Goal: Task Accomplishment & Management: Manage account settings

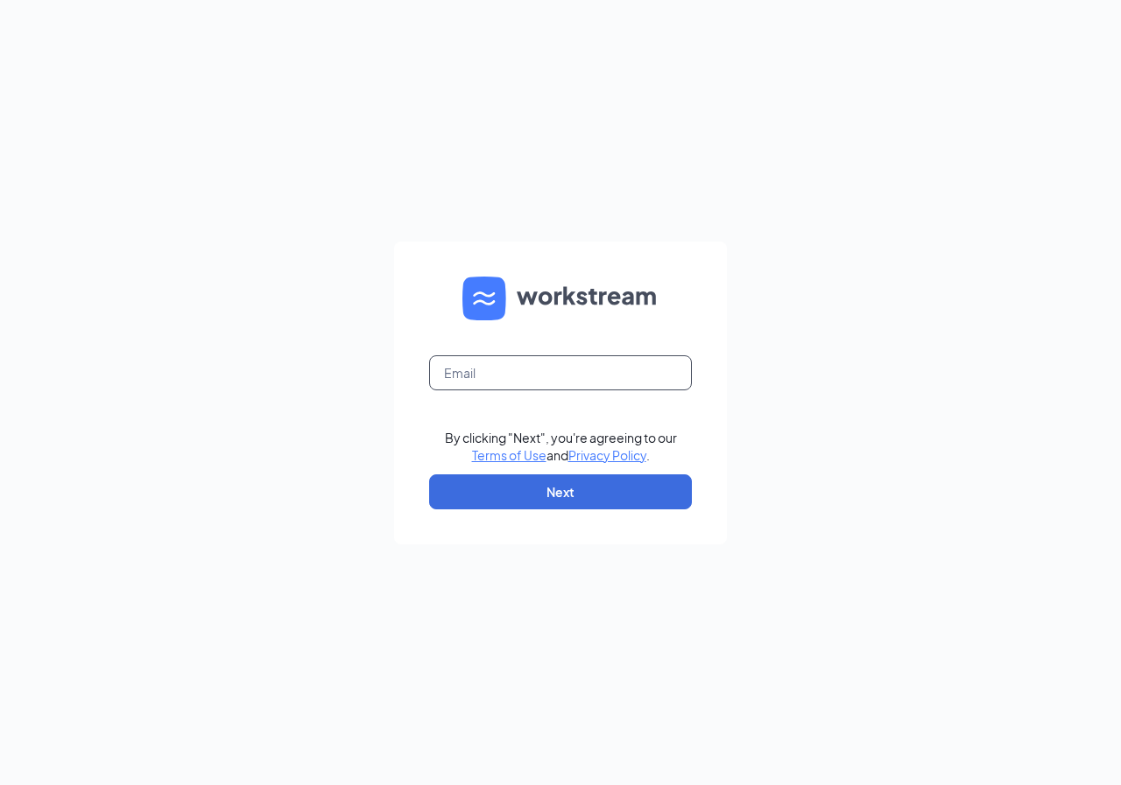
click at [572, 379] on input "text" at bounding box center [560, 372] width 263 height 35
type input "[EMAIL_ADDRESS][DOMAIN_NAME]"
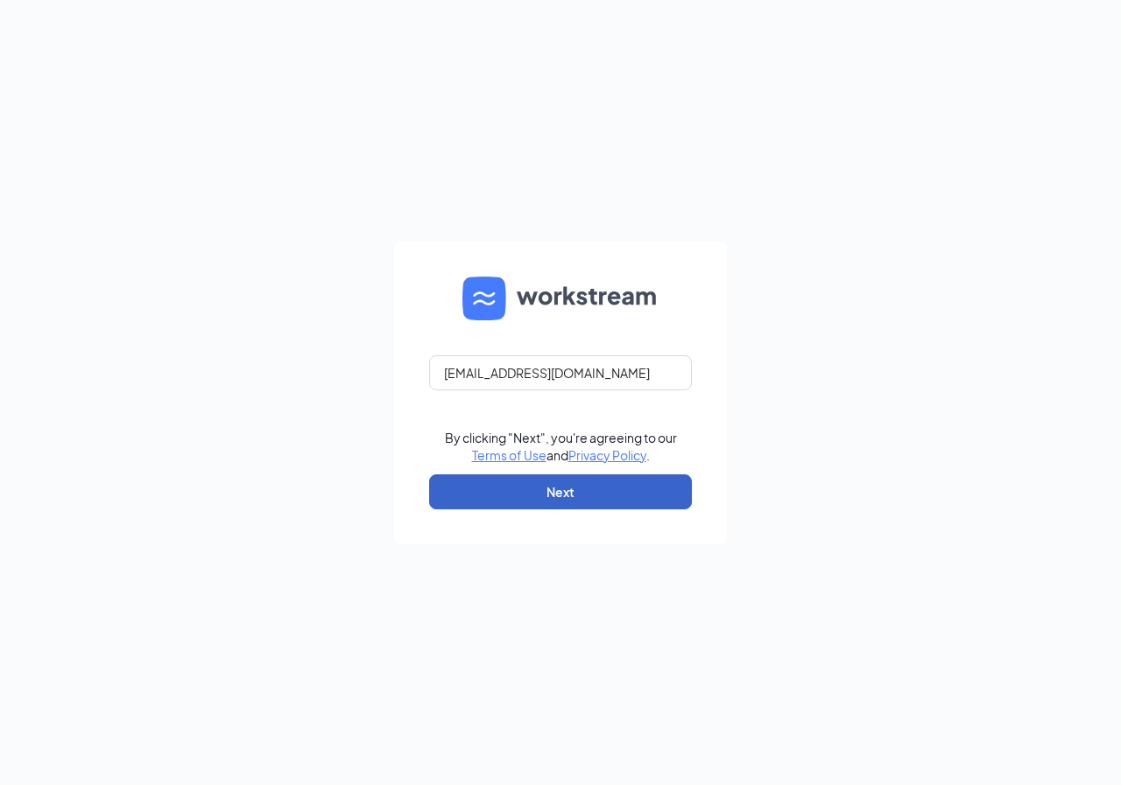
click at [536, 479] on button "Next" at bounding box center [560, 492] width 263 height 35
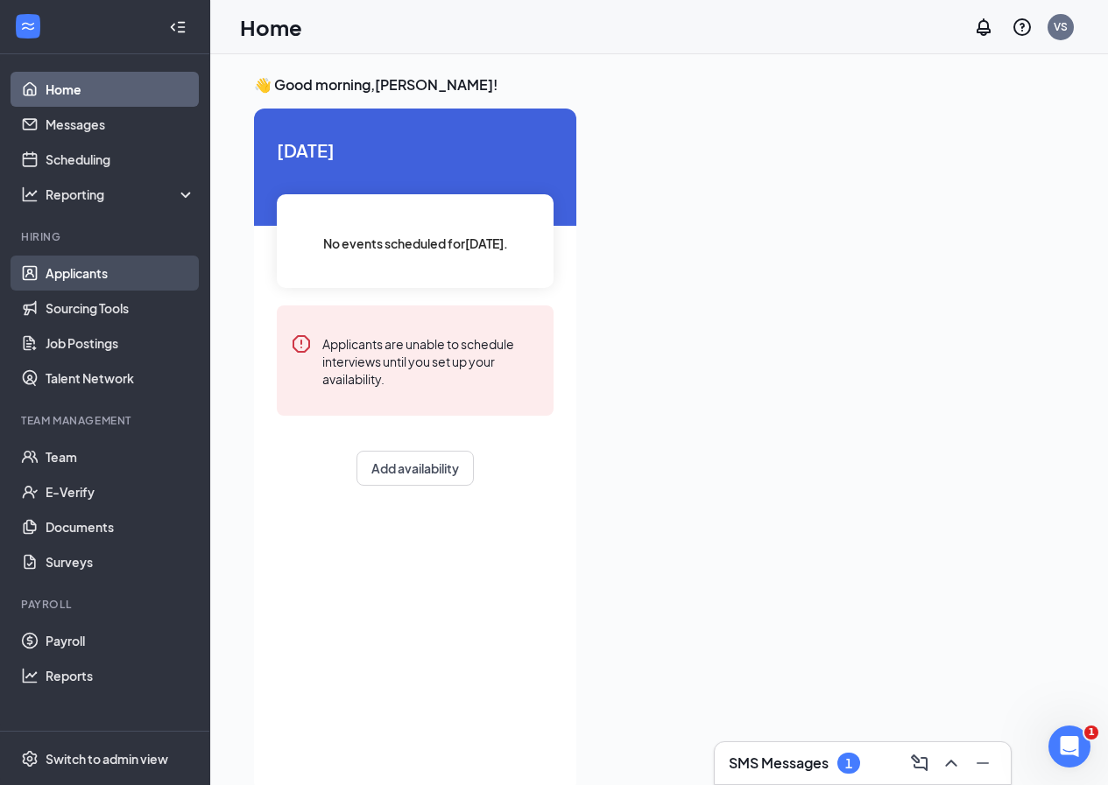
click at [81, 271] on link "Applicants" at bounding box center [121, 273] width 150 height 35
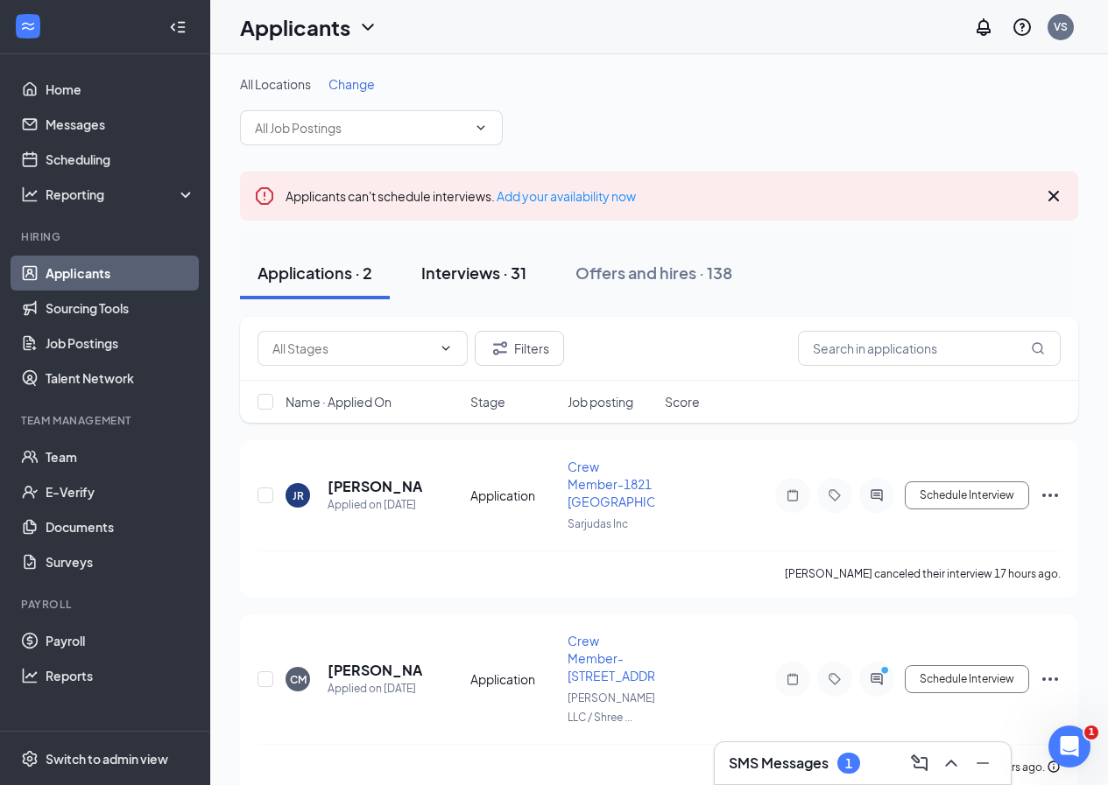
click at [477, 266] on div "Interviews · 31" at bounding box center [473, 273] width 105 height 22
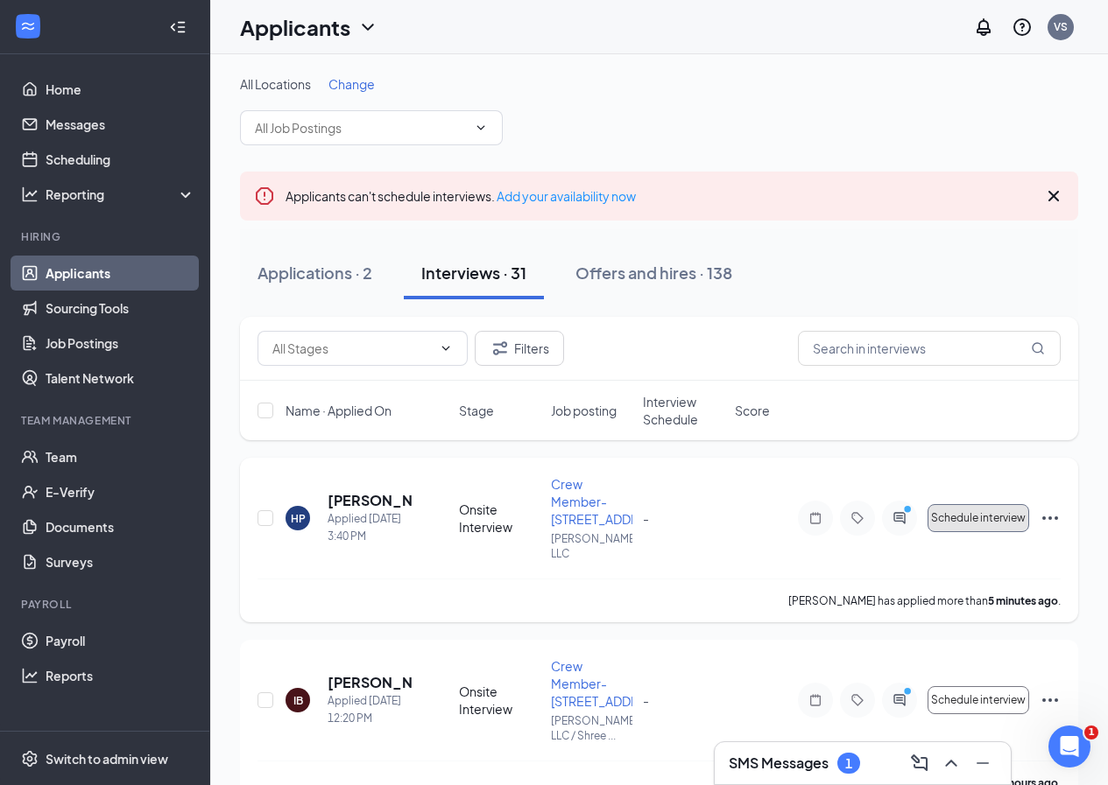
click at [996, 518] on span "Schedule interview" at bounding box center [978, 518] width 95 height 12
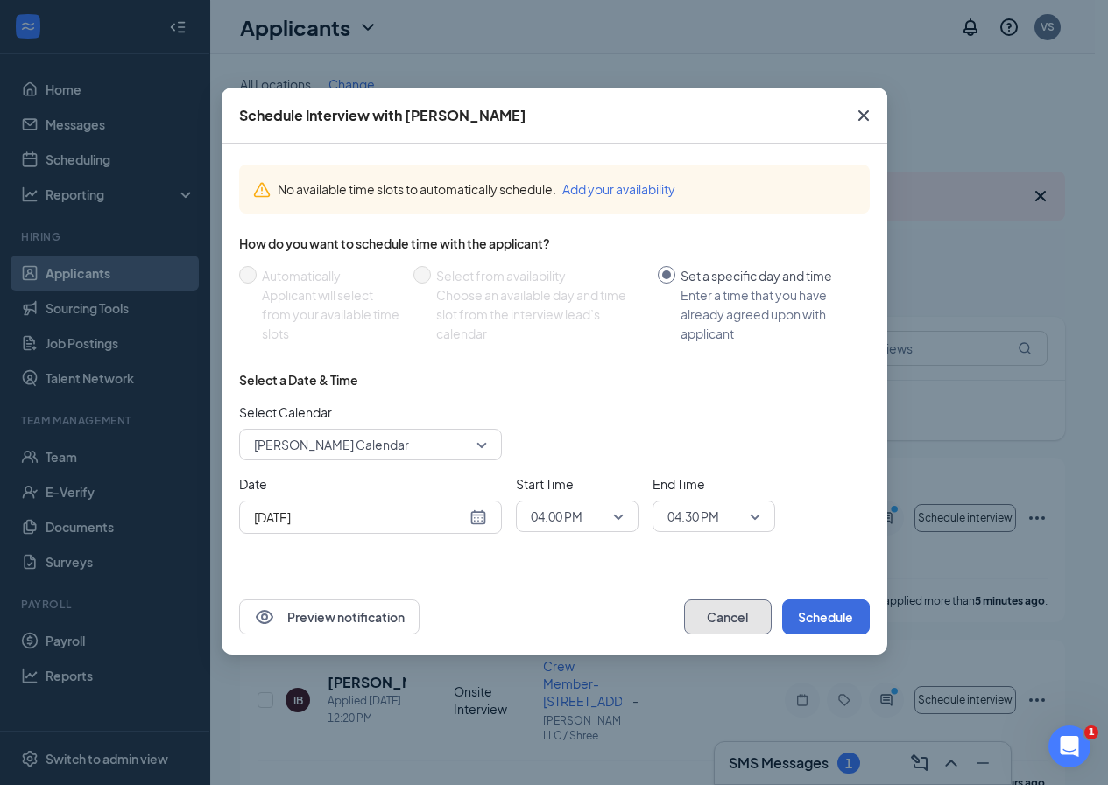
drag, startPoint x: 746, startPoint y: 619, endPoint x: 1053, endPoint y: 634, distance: 307.7
click at [745, 619] on button "Cancel" at bounding box center [728, 617] width 88 height 35
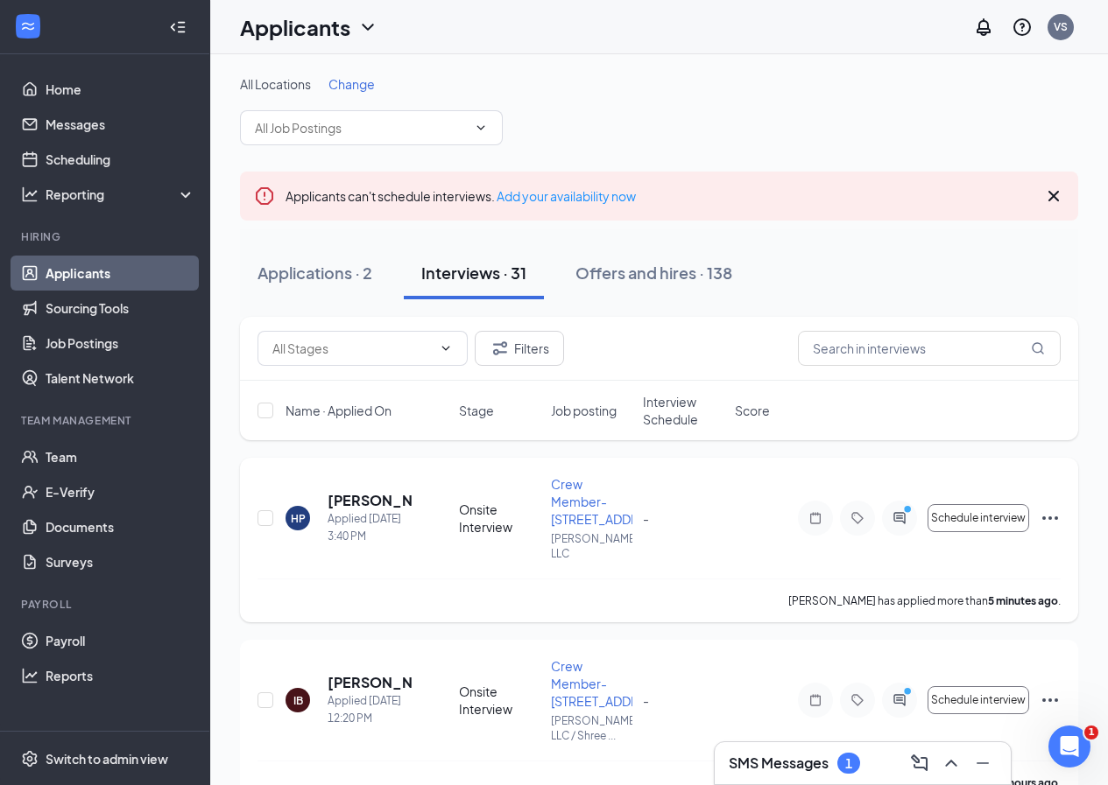
click at [1051, 519] on icon "Ellipses" at bounding box center [1050, 519] width 16 height 4
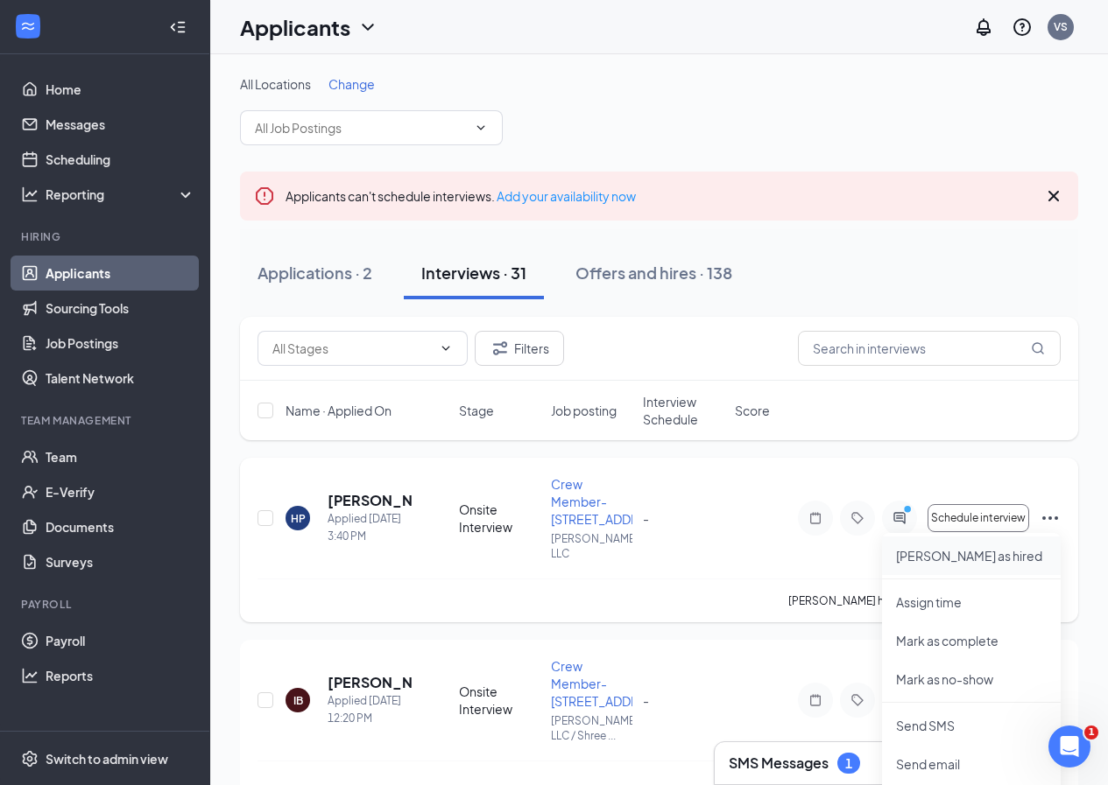
click at [942, 560] on p "Mark as hired" at bounding box center [971, 556] width 151 height 18
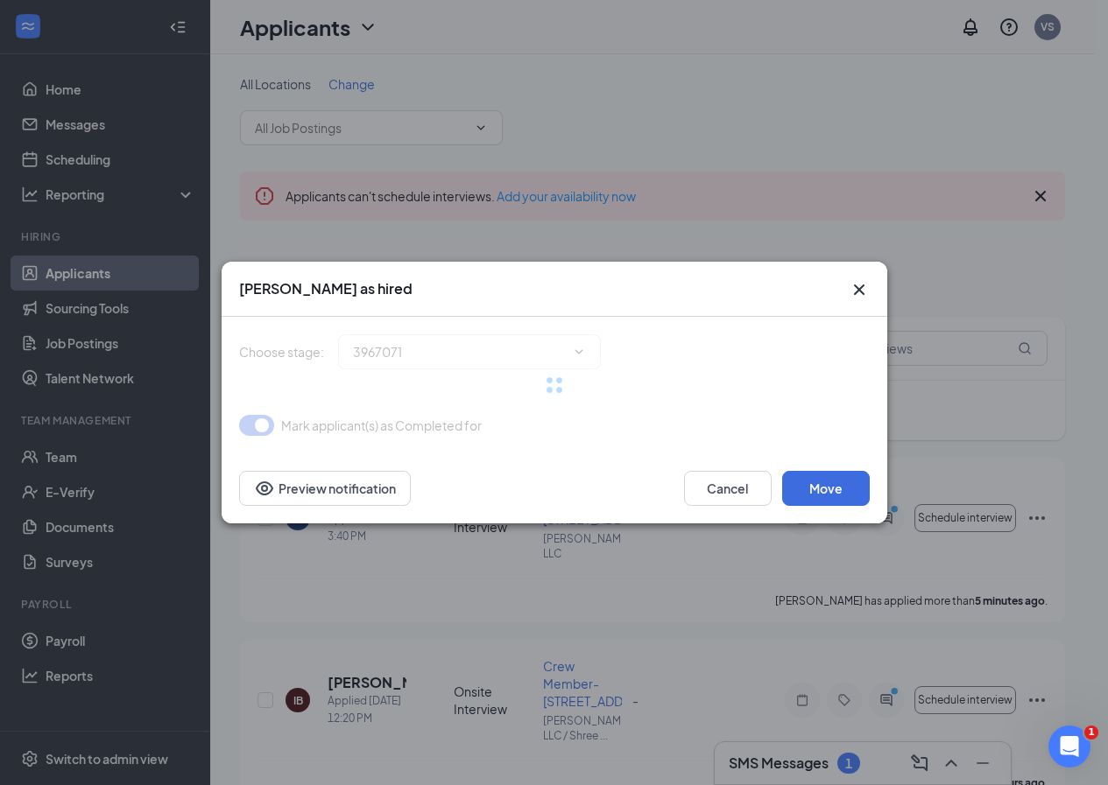
type input "Hiring Complete (final stage)"
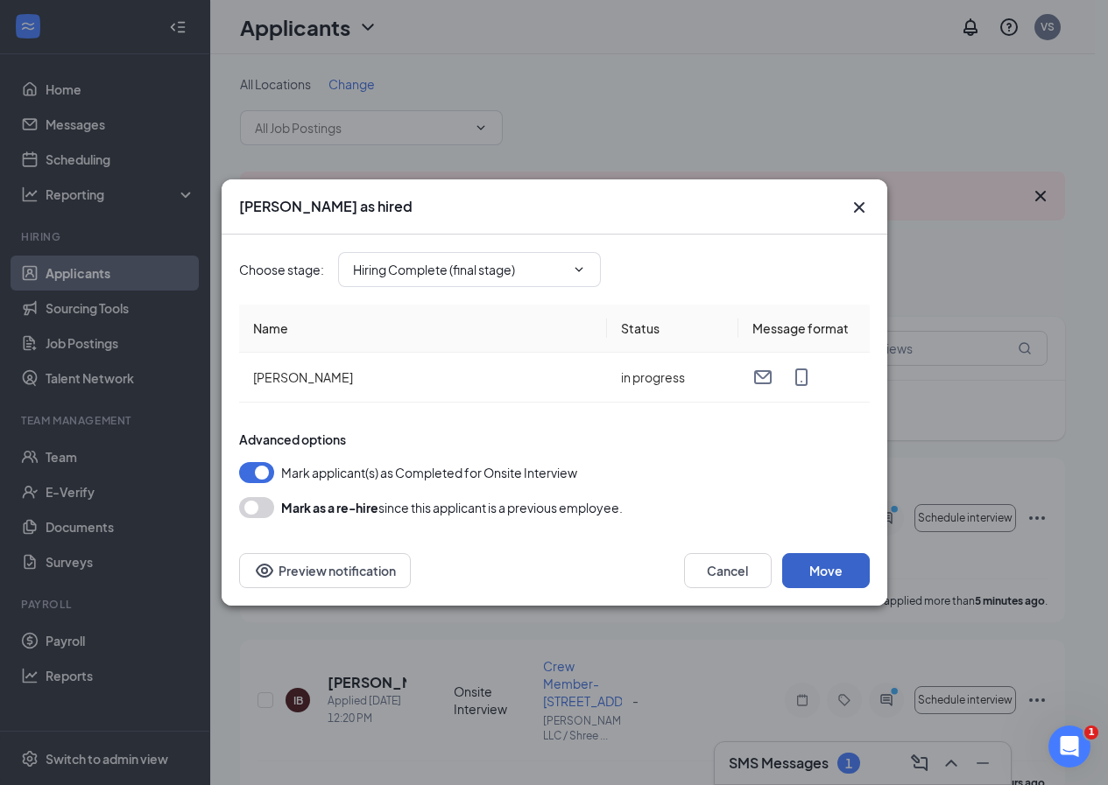
click at [832, 564] on button "Move" at bounding box center [826, 570] width 88 height 35
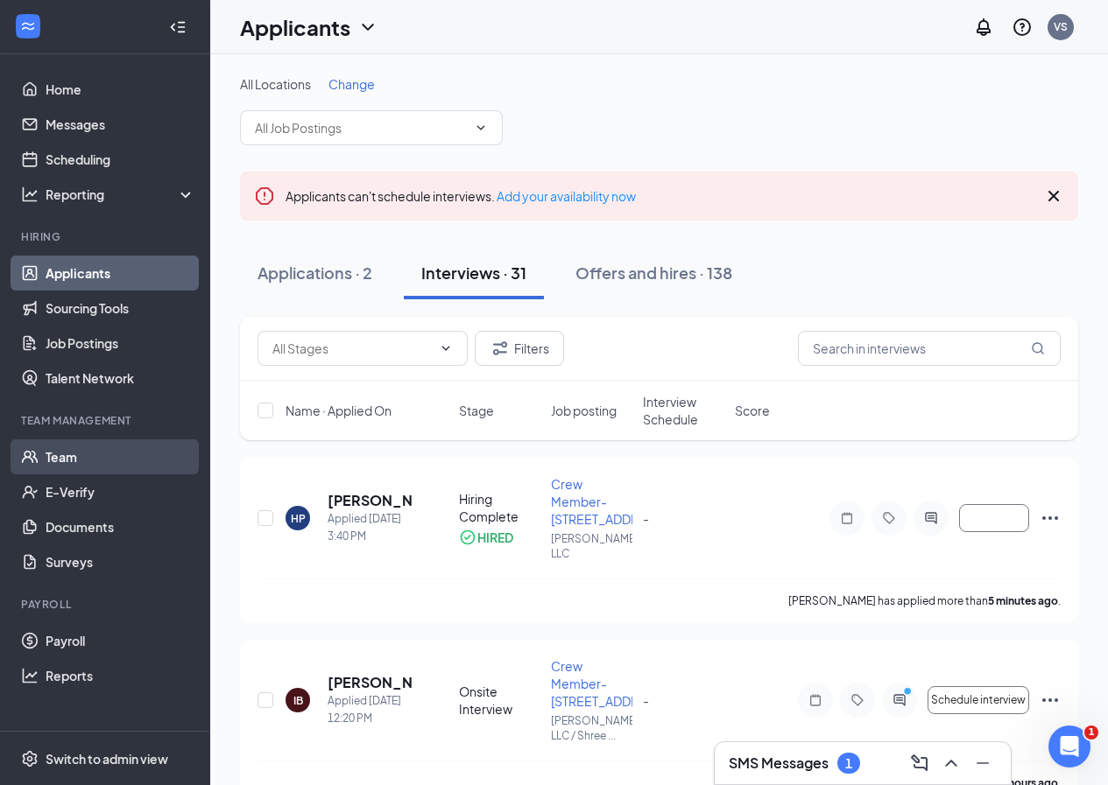
click at [109, 447] on link "Team" at bounding box center [121, 457] width 150 height 35
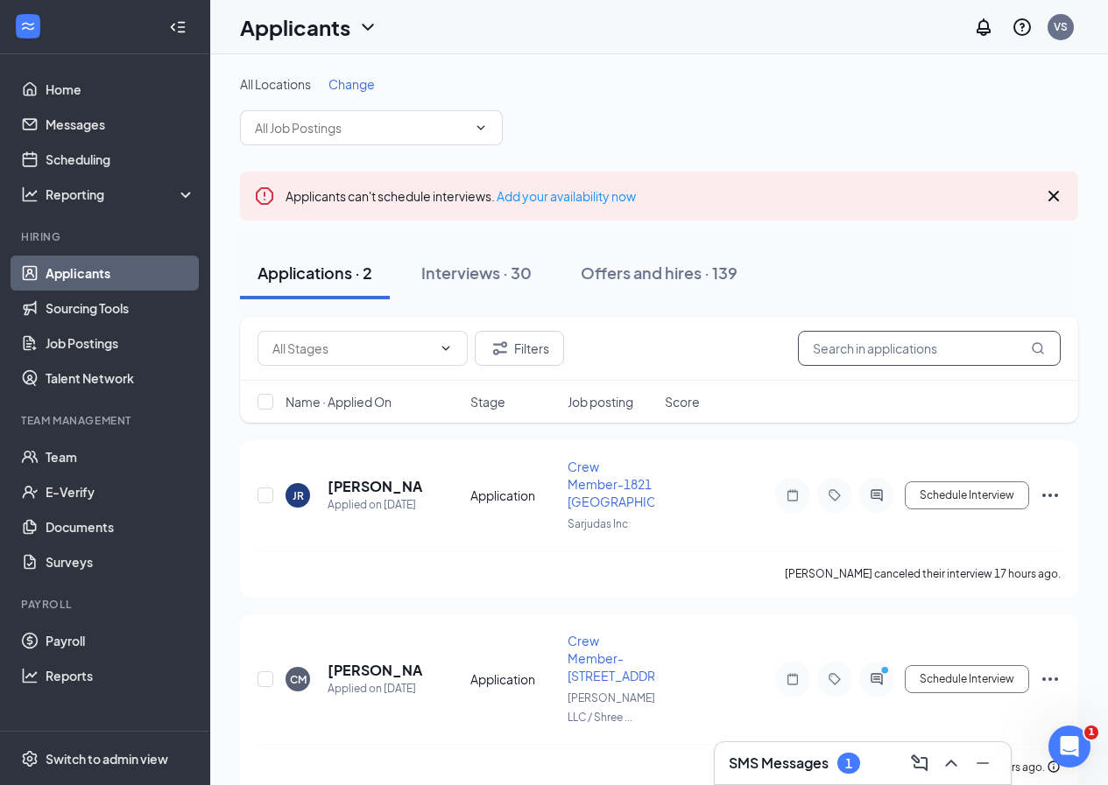
click at [820, 338] on input "text" at bounding box center [929, 348] width 263 height 35
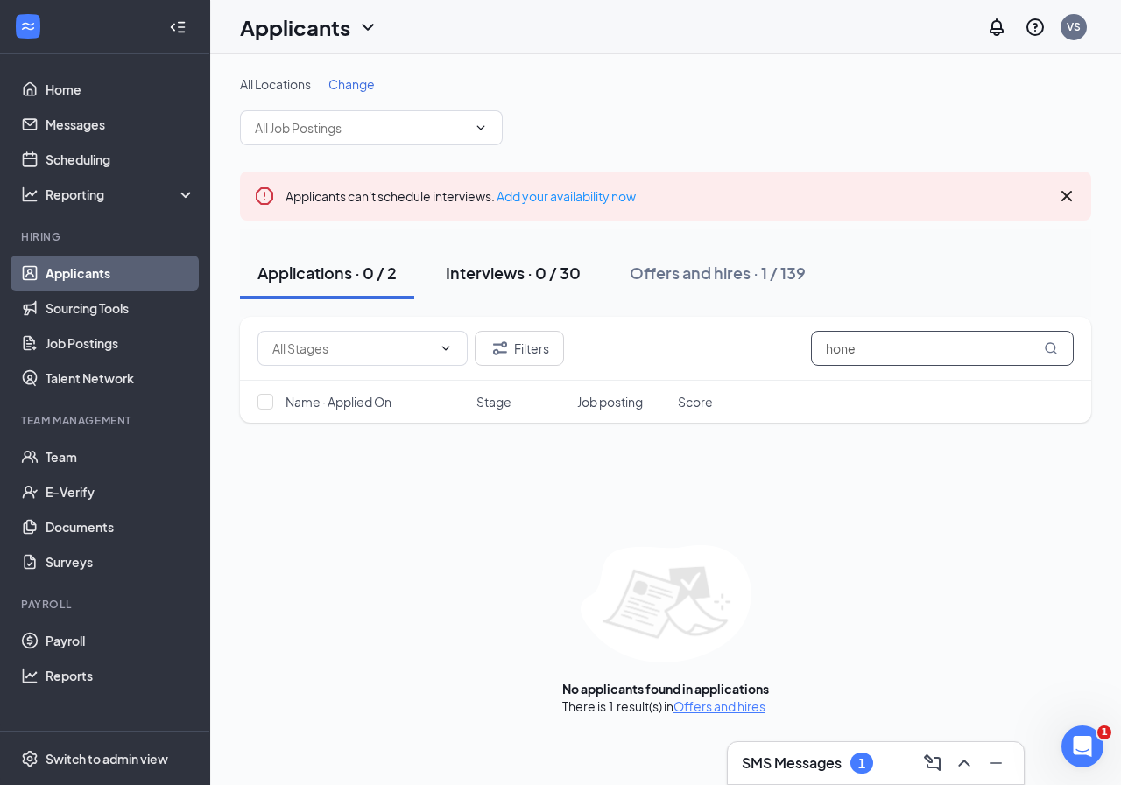
type input "hone"
click at [517, 280] on div "Interviews · 0 / 30" at bounding box center [513, 273] width 135 height 22
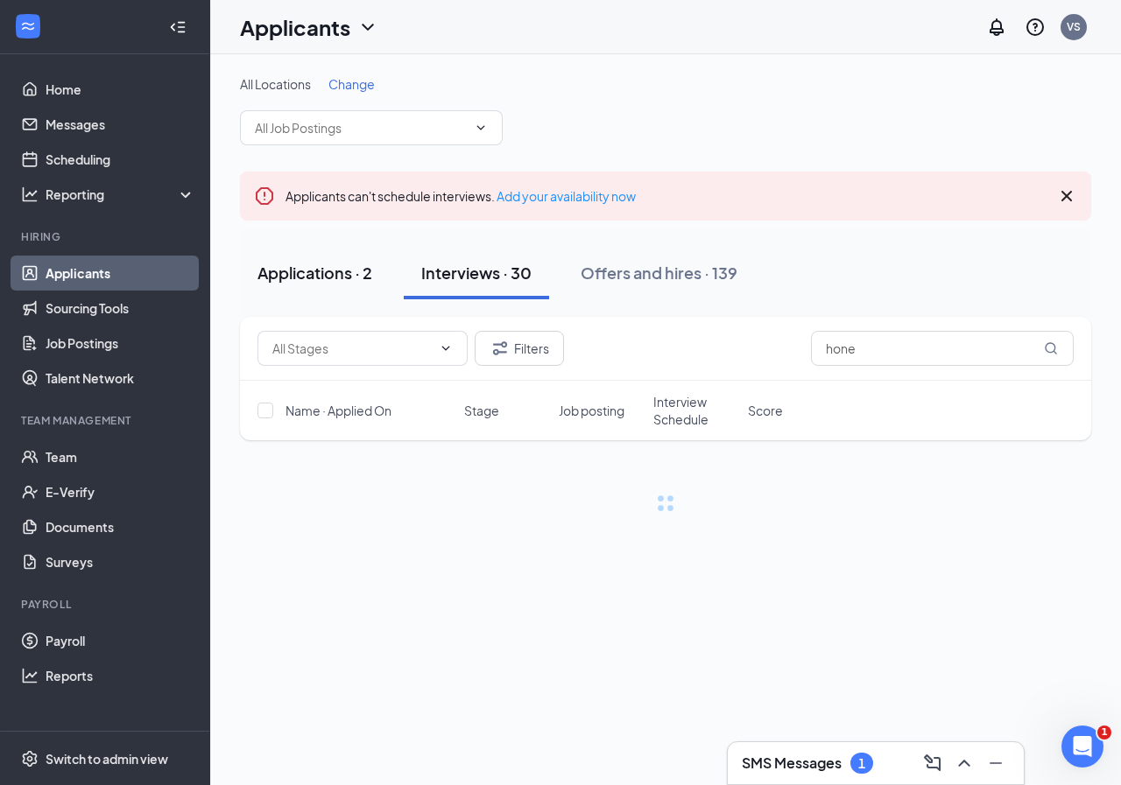
click at [341, 266] on div "Applications · 2" at bounding box center [314, 273] width 115 height 22
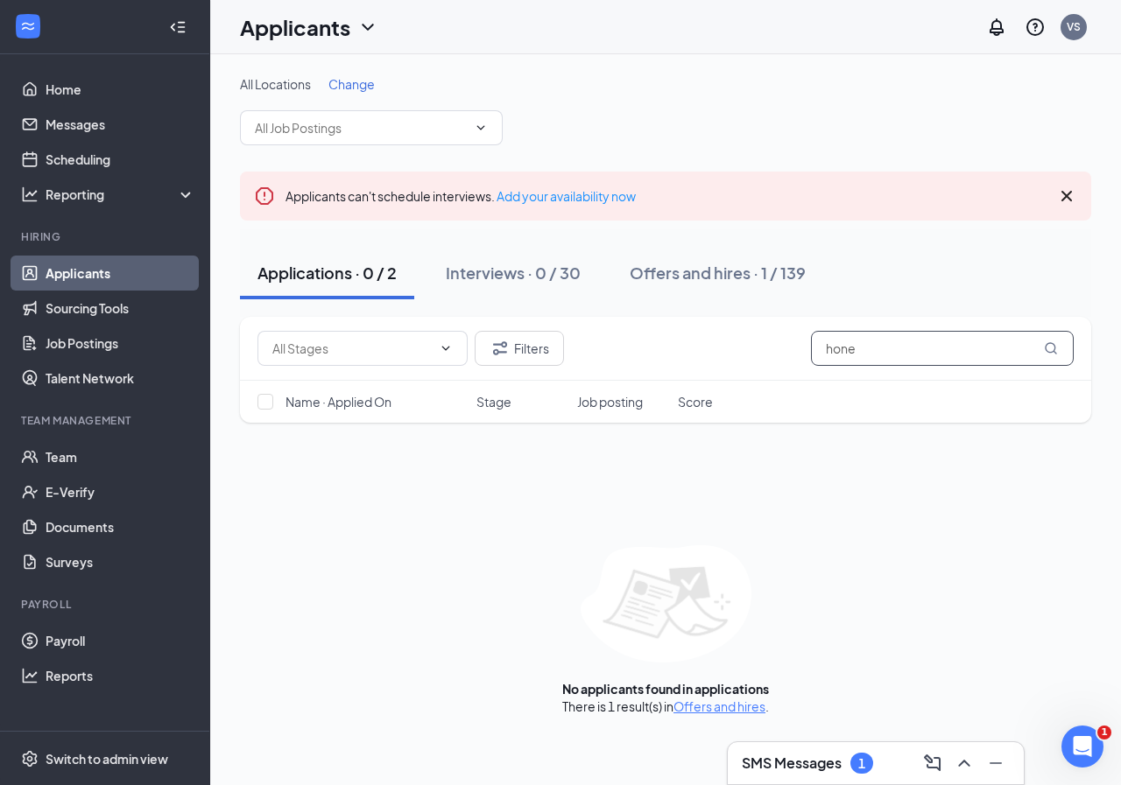
click at [894, 352] on input "hone" at bounding box center [942, 348] width 263 height 35
type input "honey"
click at [112, 440] on link "Team" at bounding box center [121, 457] width 150 height 35
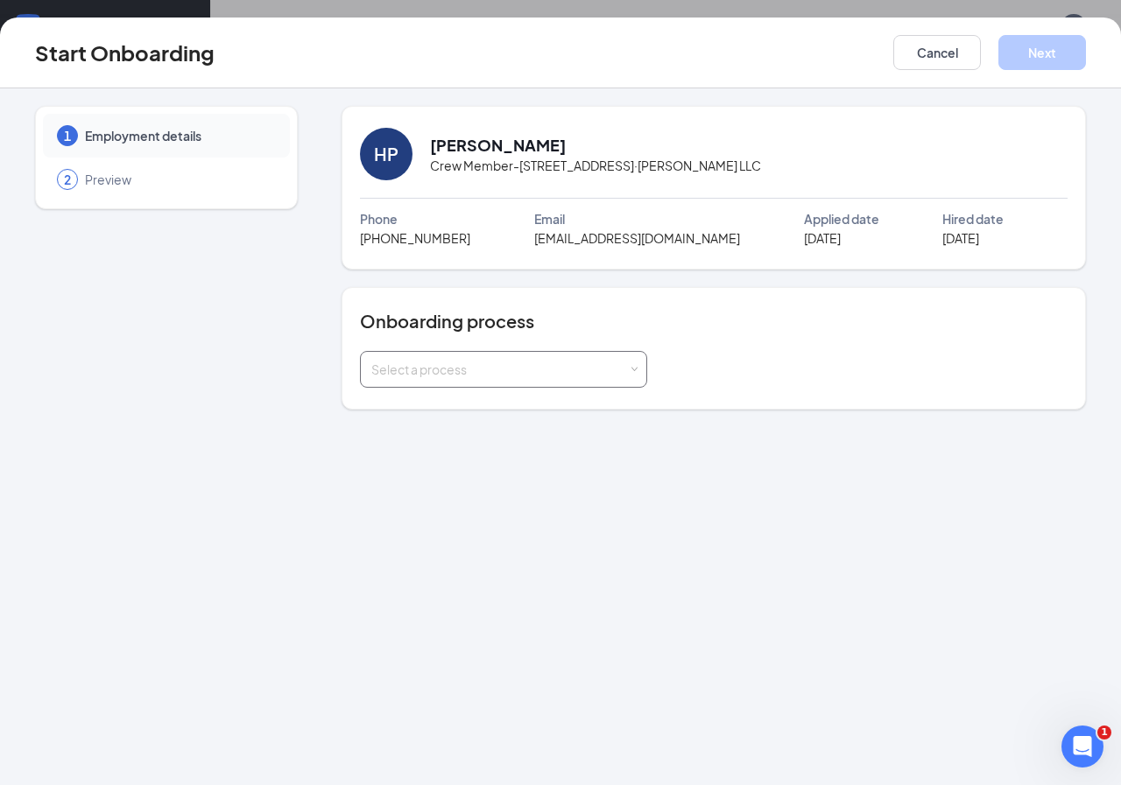
click at [559, 365] on div "Select a process" at bounding box center [499, 370] width 257 height 18
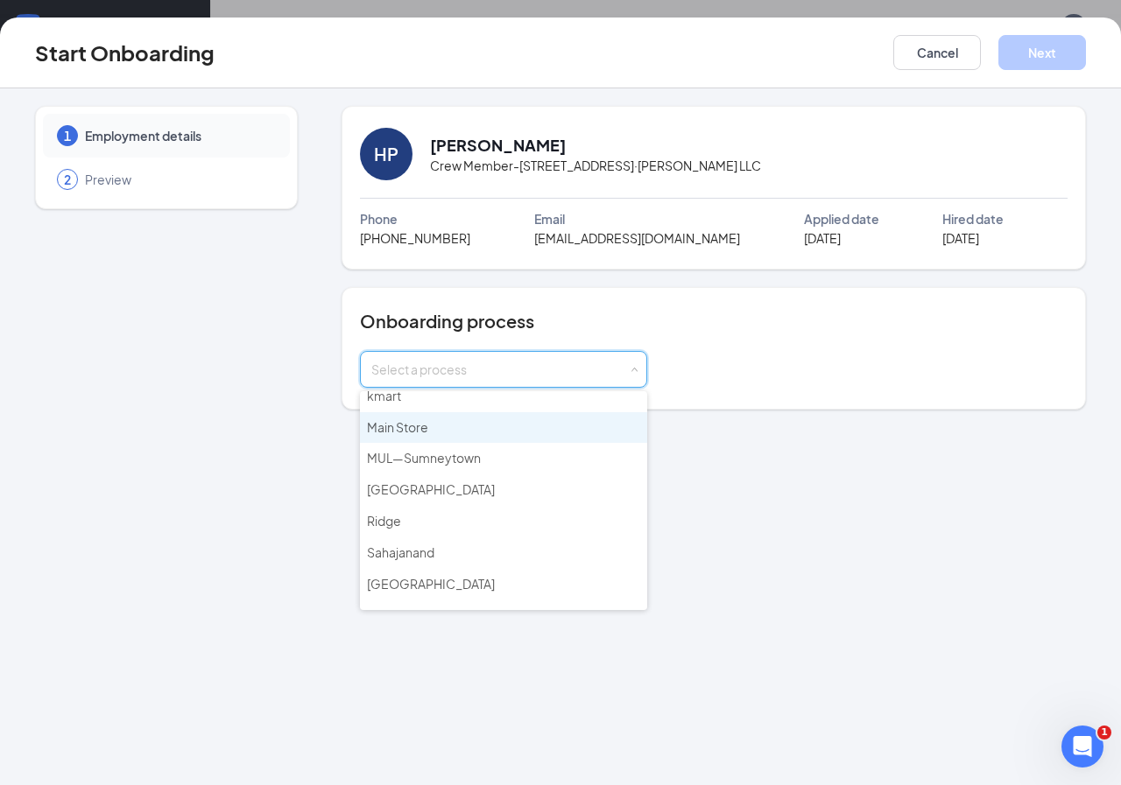
scroll to position [263, 0]
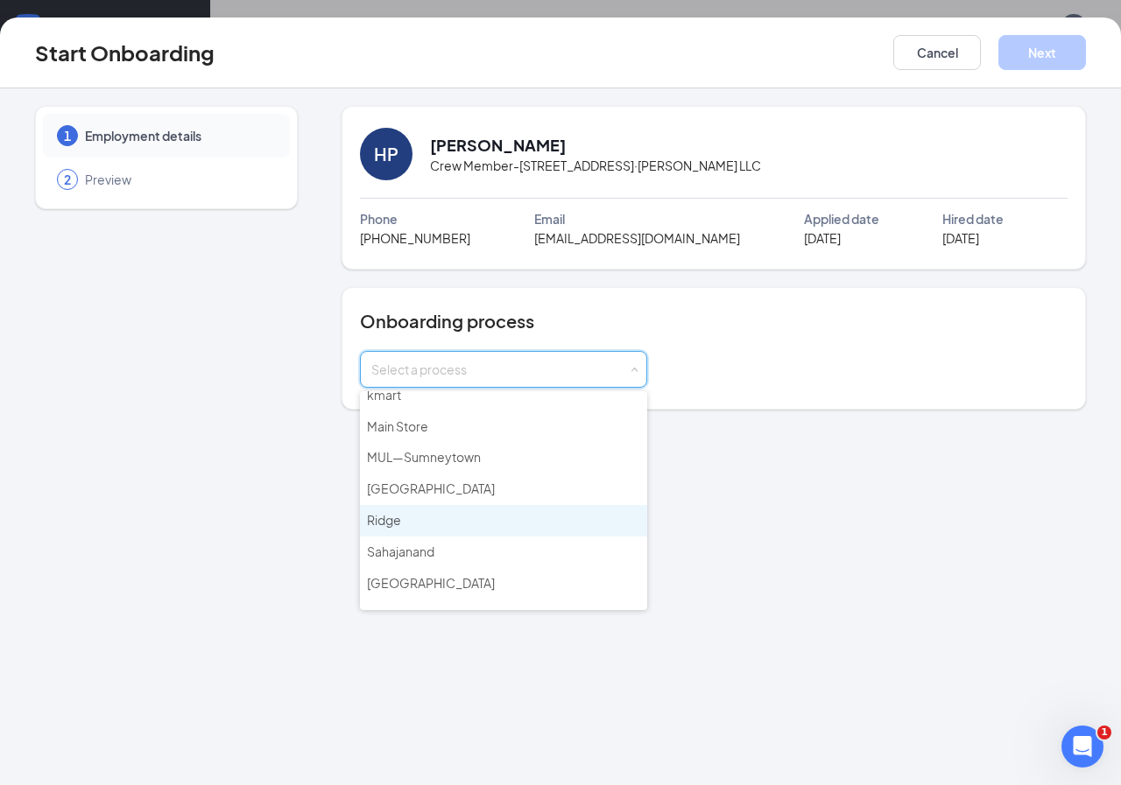
click at [424, 520] on li "Ridge" at bounding box center [503, 521] width 287 height 32
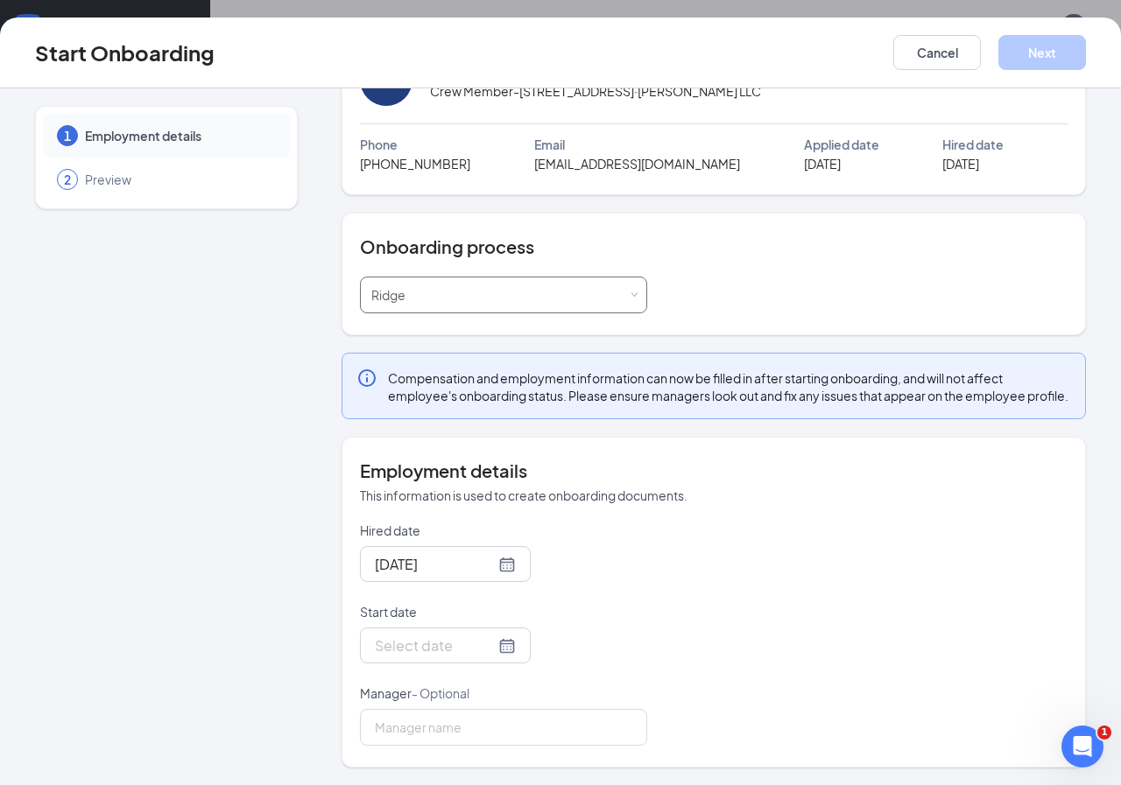
scroll to position [92, 0]
click at [489, 647] on div at bounding box center [445, 646] width 141 height 22
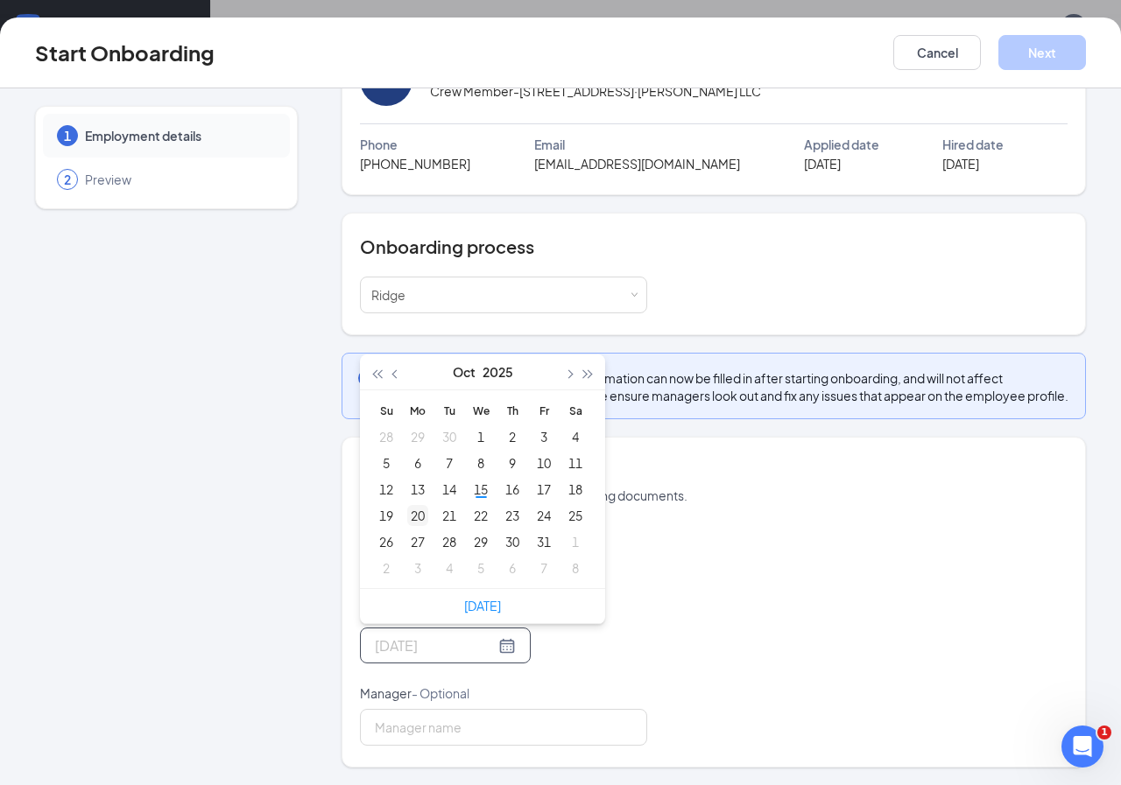
type input "Oct 20, 2025"
click at [420, 517] on div "20" at bounding box center [417, 515] width 21 height 21
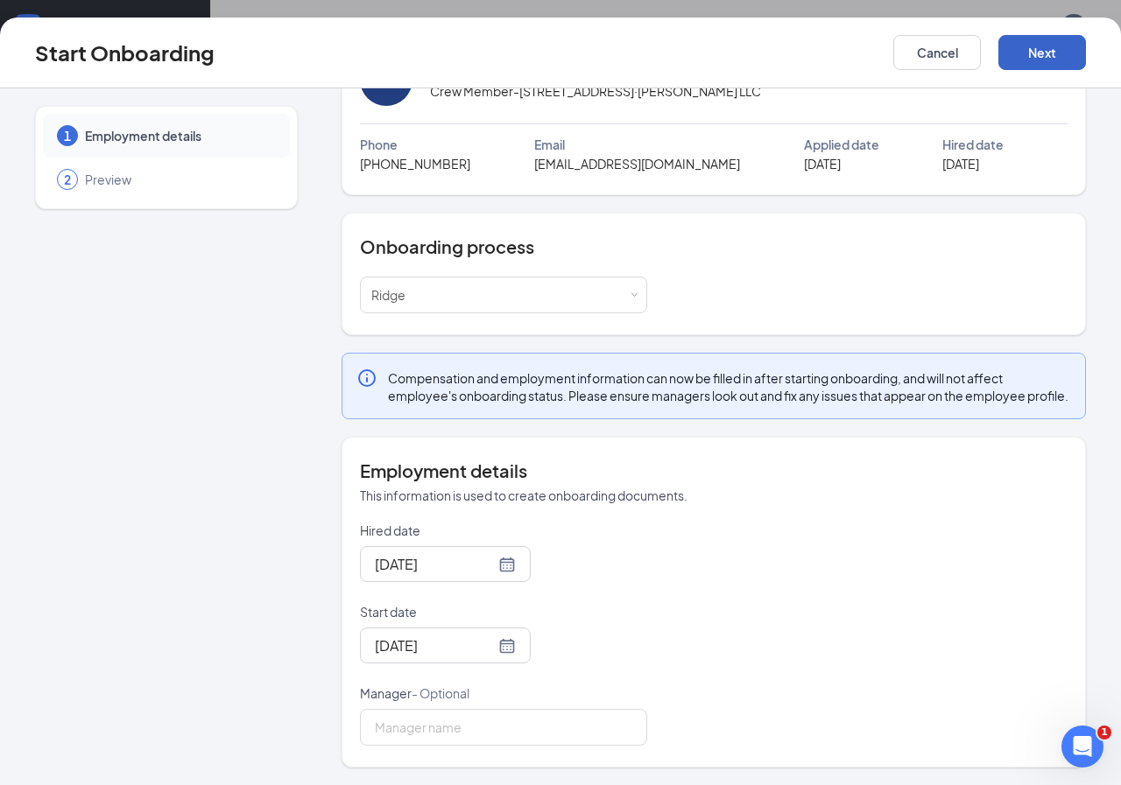
click at [1053, 55] on button "Next" at bounding box center [1042, 52] width 88 height 35
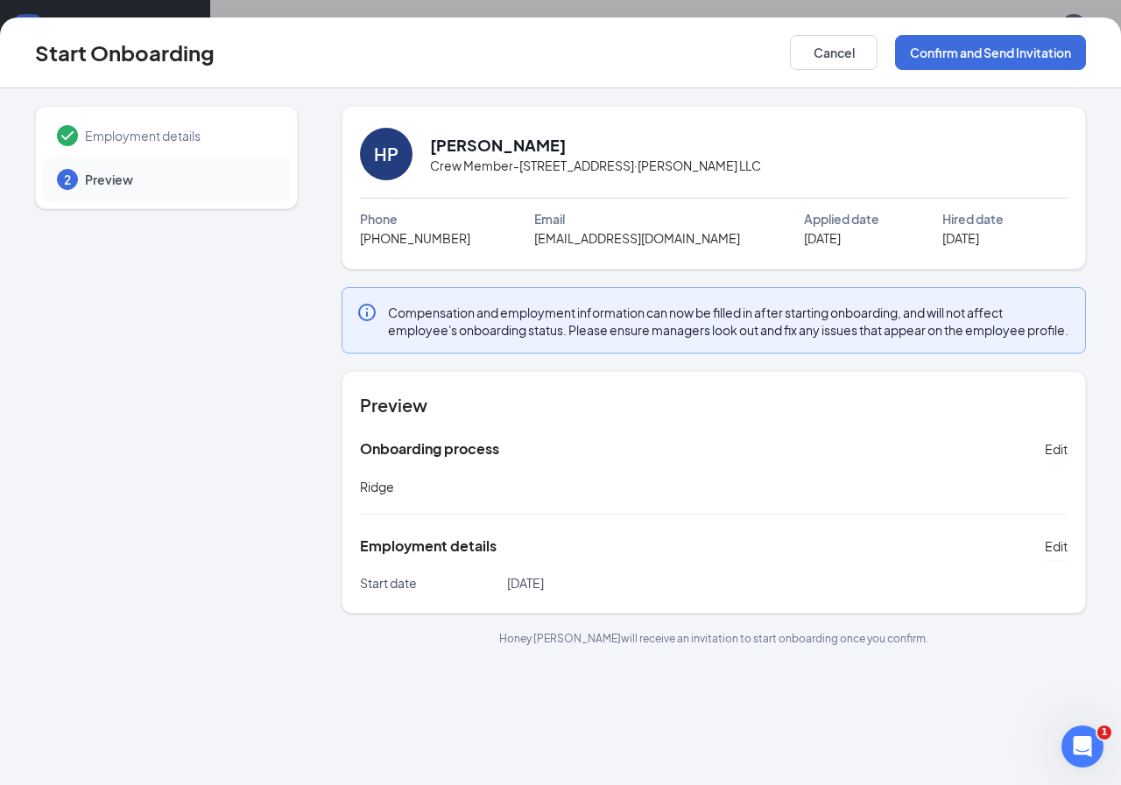
scroll to position [0, 0]
click at [946, 50] on button "Confirm and Send Invitation" at bounding box center [990, 52] width 191 height 35
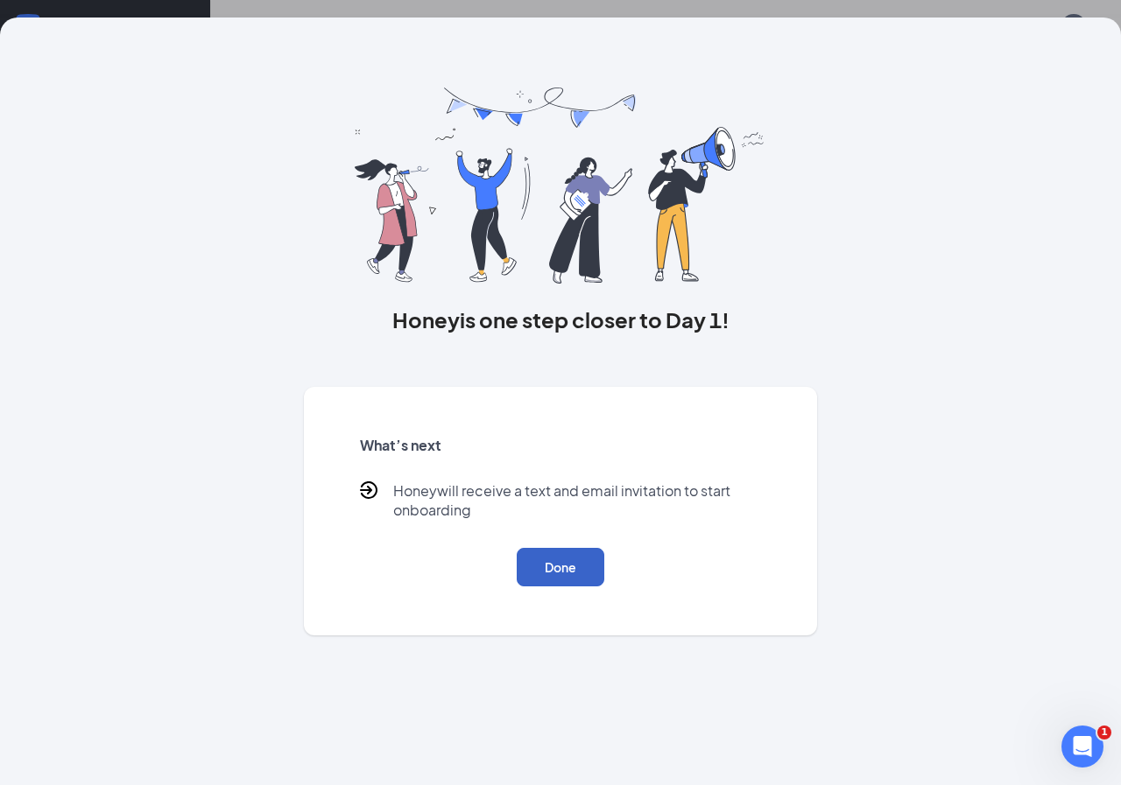
click at [579, 563] on button "Done" at bounding box center [561, 567] width 88 height 39
